Goal: Task Accomplishment & Management: Complete application form

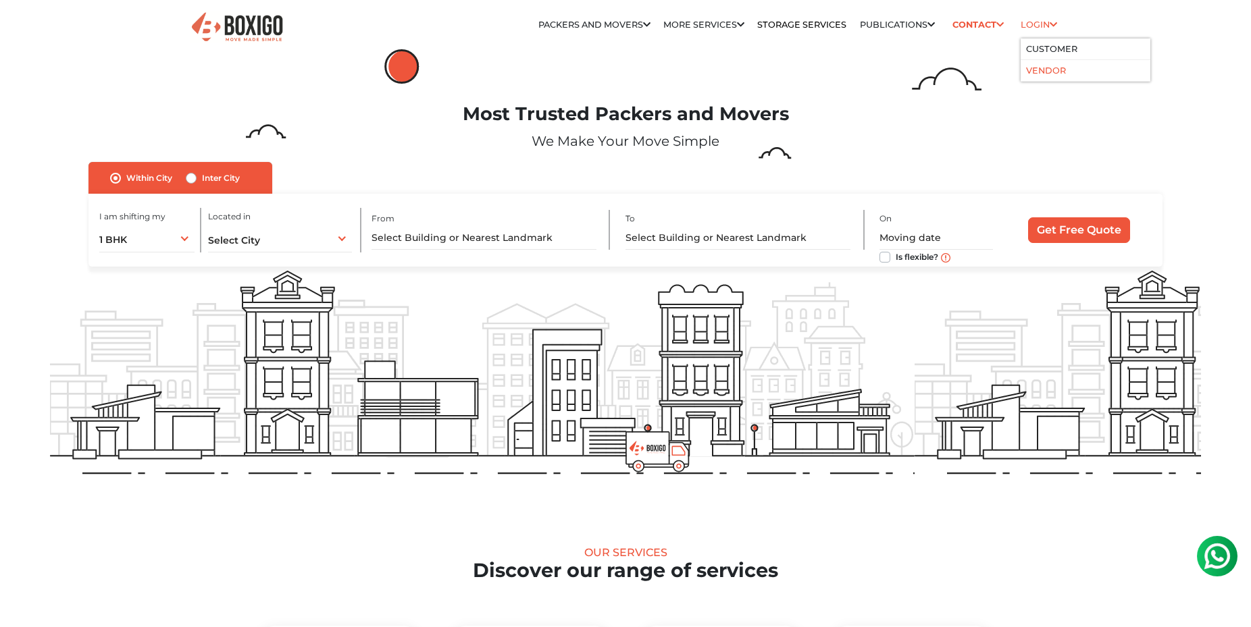
click at [1048, 72] on link "Vendor" at bounding box center [1046, 71] width 40 height 10
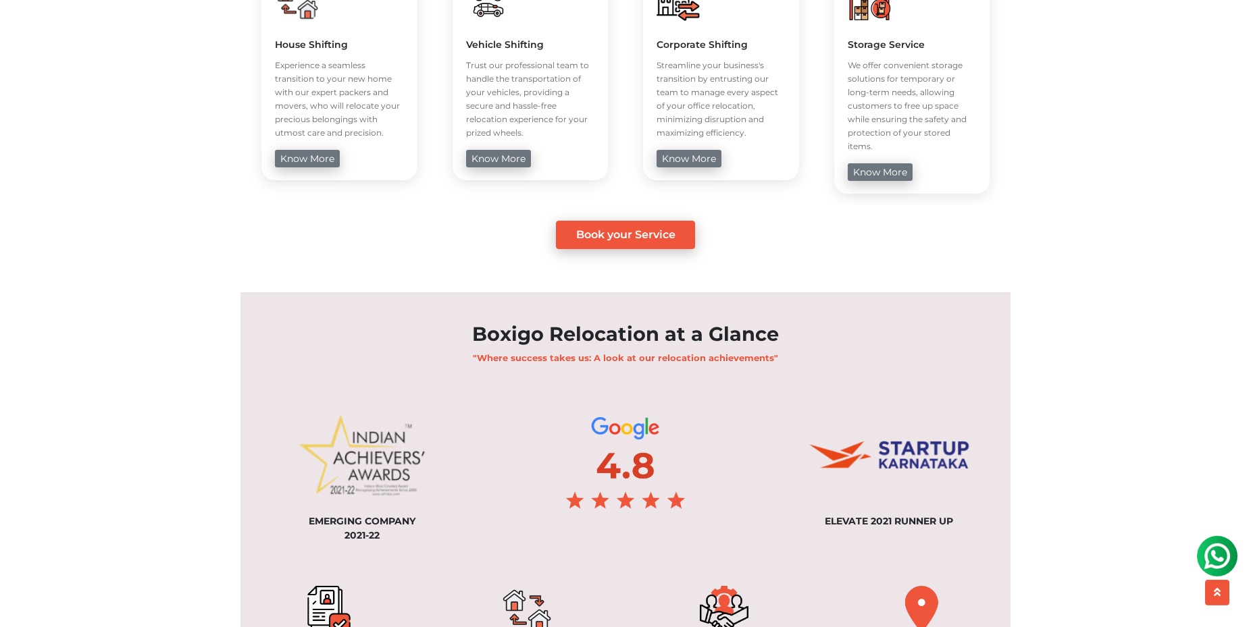
scroll to position [835, 0]
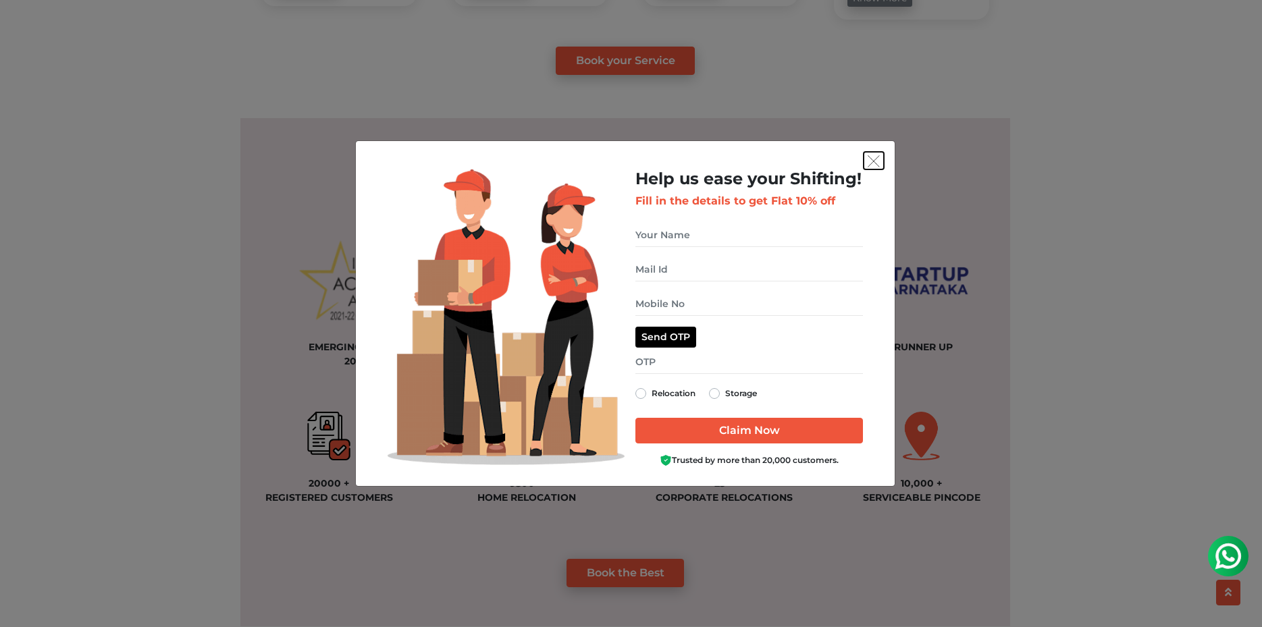
click at [868, 161] on button "get free quote dialog" at bounding box center [874, 161] width 20 height 18
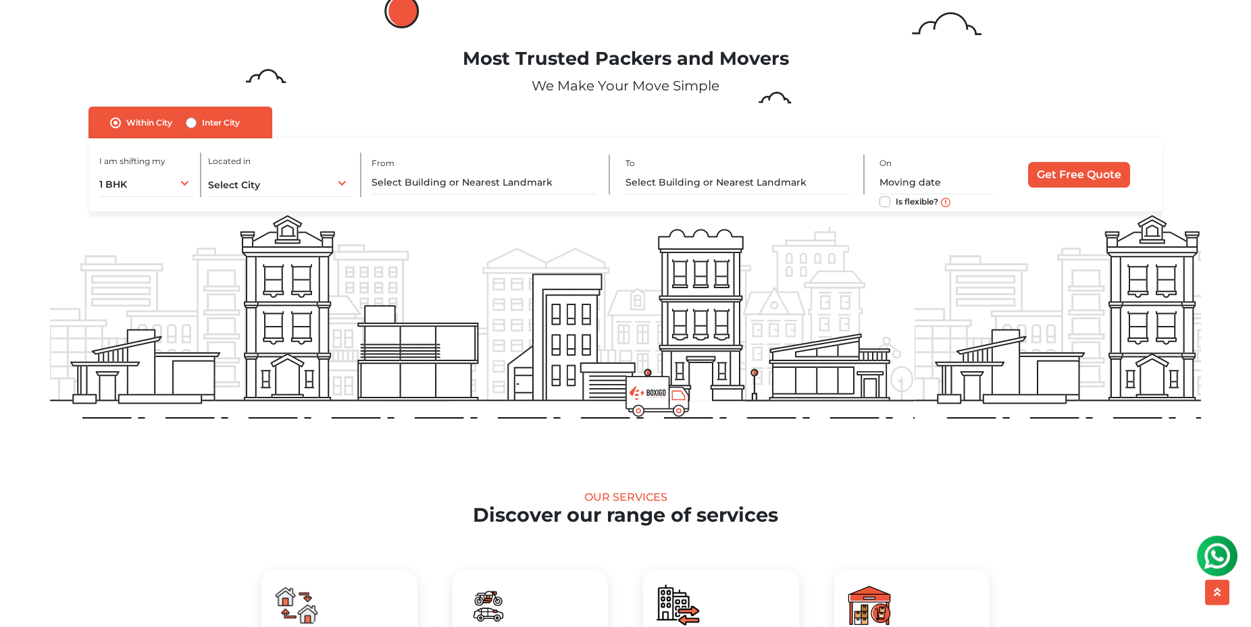
scroll to position [0, 0]
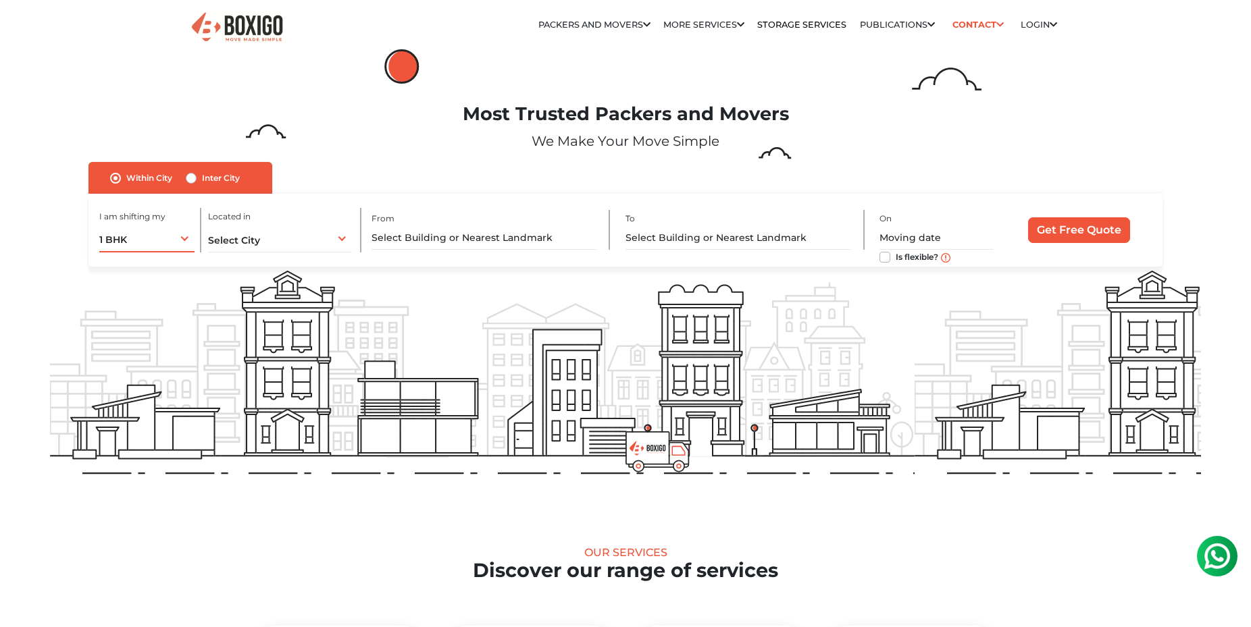
click at [180, 244] on div "1 BHK 1 BHK 2 BHK 3 BHK 3 + BHK FEW ITEMS" at bounding box center [146, 238] width 95 height 28
click at [182, 315] on li "3 BHK" at bounding box center [191, 321] width 184 height 27
click at [249, 240] on span "Select City" at bounding box center [234, 240] width 52 height 12
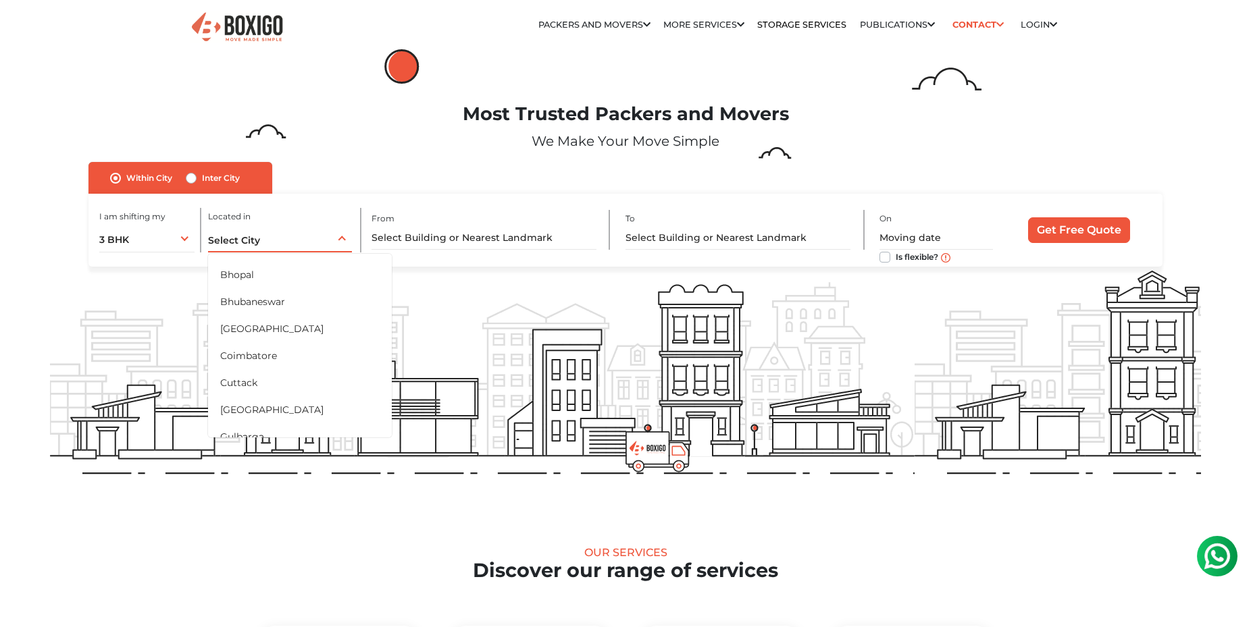
scroll to position [97, 0]
click at [348, 380] on li "Delhi" at bounding box center [300, 386] width 184 height 27
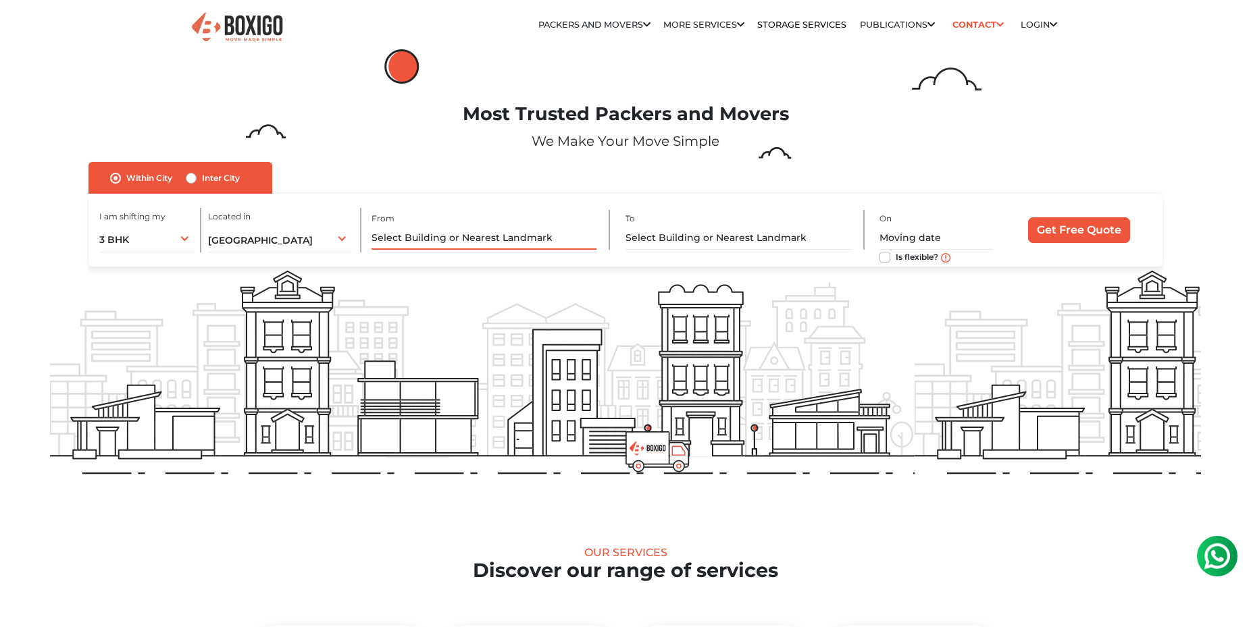
click at [438, 245] on input "text" at bounding box center [483, 238] width 225 height 24
click at [438, 234] on input "text" at bounding box center [483, 238] width 225 height 24
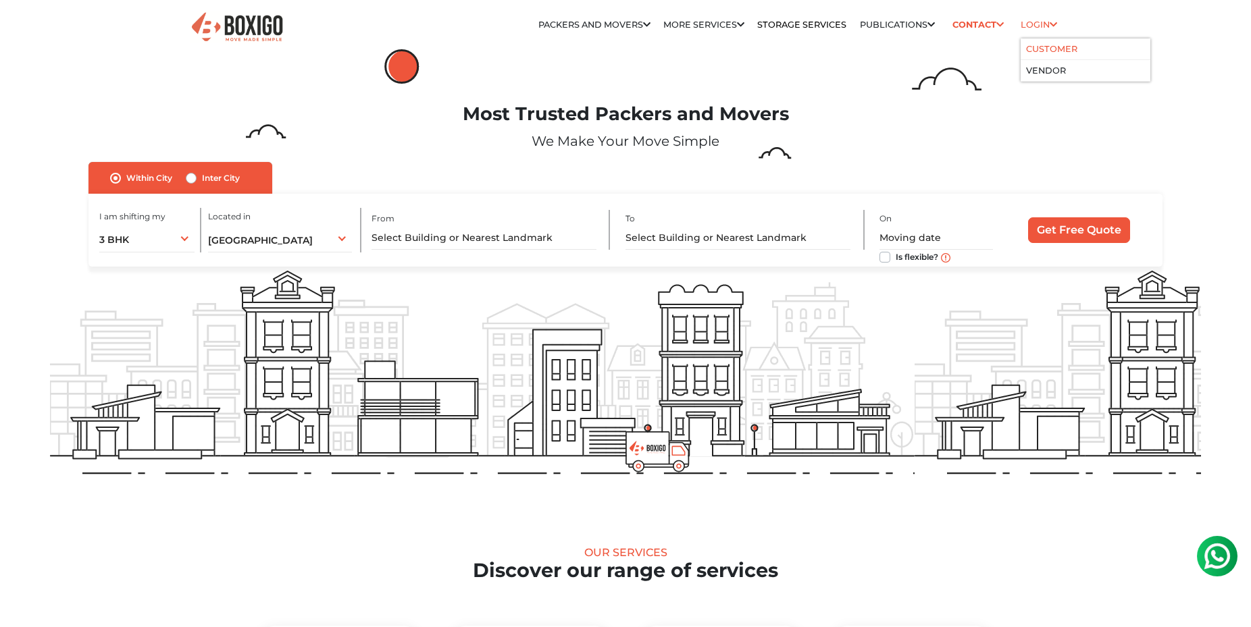
click at [1056, 46] on link "Customer" at bounding box center [1051, 49] width 51 height 10
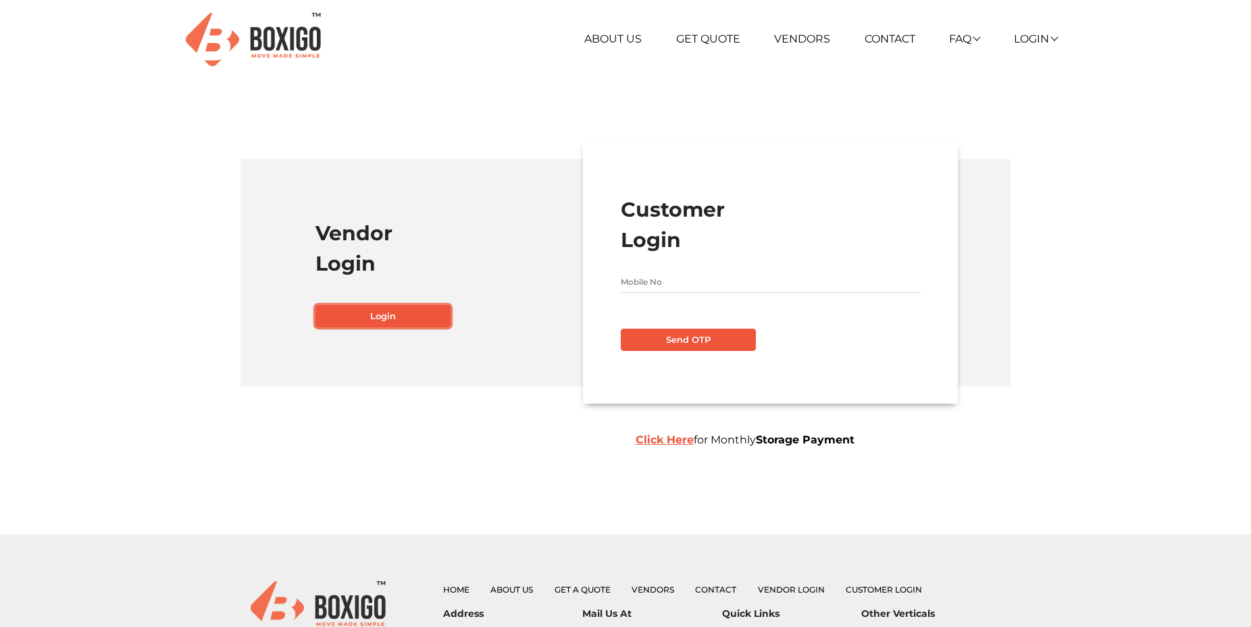
click at [423, 314] on link "Login" at bounding box center [382, 316] width 135 height 23
